Goal: Check status: Check status

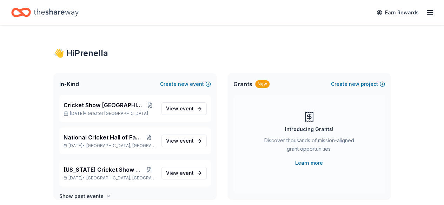
click at [95, 109] on div "Cricket Show [GEOGRAPHIC_DATA] [DATE] • Greater [GEOGRAPHIC_DATA]" at bounding box center [110, 108] width 92 height 15
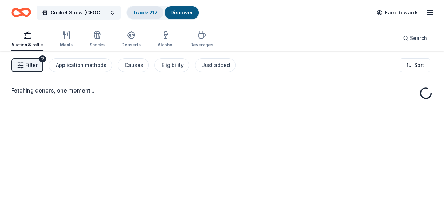
click at [144, 17] on div "Track · 217" at bounding box center [145, 12] width 36 height 13
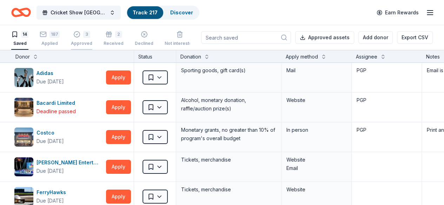
click at [84, 42] on div "Approved" at bounding box center [81, 44] width 21 height 6
